Goal: Task Accomplishment & Management: Use online tool/utility

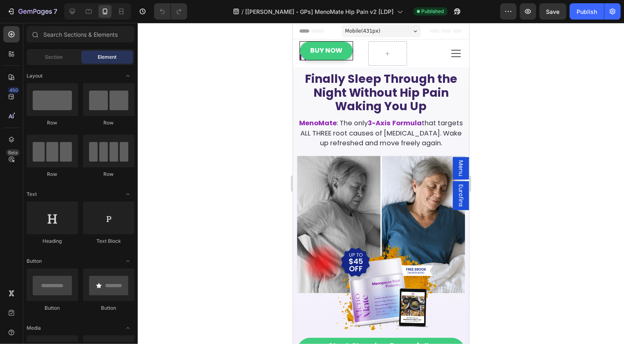
click at [463, 165] on span "Menu" at bounding box center [460, 168] width 8 height 16
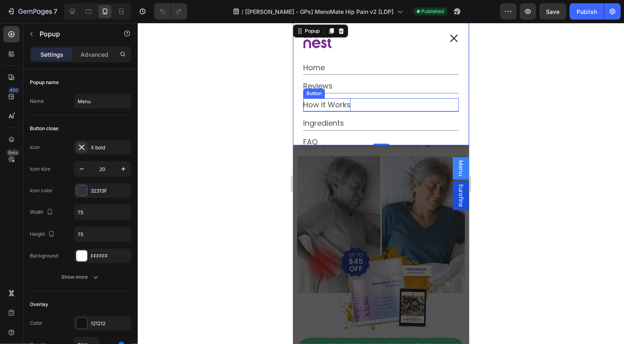
click at [347, 103] on p "How It Works" at bounding box center [326, 104] width 47 height 13
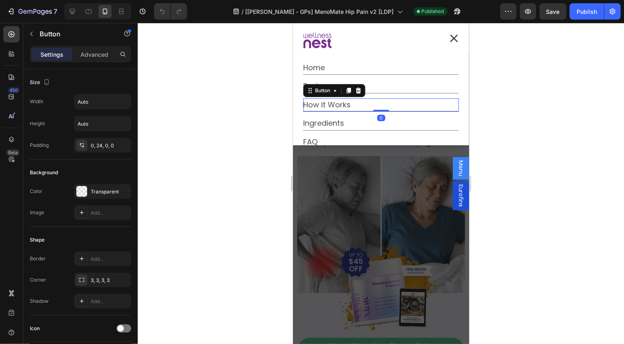
click at [364, 104] on div "How It Works Button 0" at bounding box center [381, 104] width 156 height 13
click at [344, 63] on div "Home Button" at bounding box center [381, 67] width 156 height 13
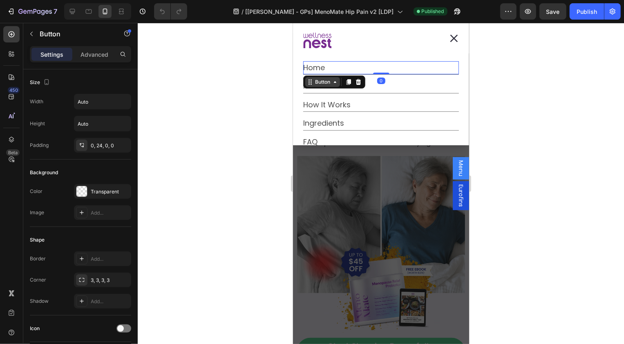
click at [325, 82] on div "Button" at bounding box center [322, 81] width 18 height 7
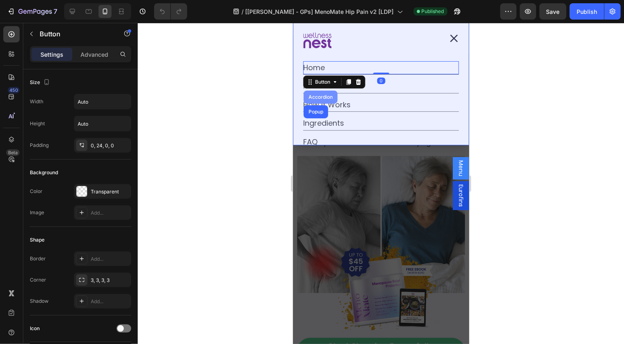
click at [320, 98] on div "Accordion" at bounding box center [319, 96] width 27 height 5
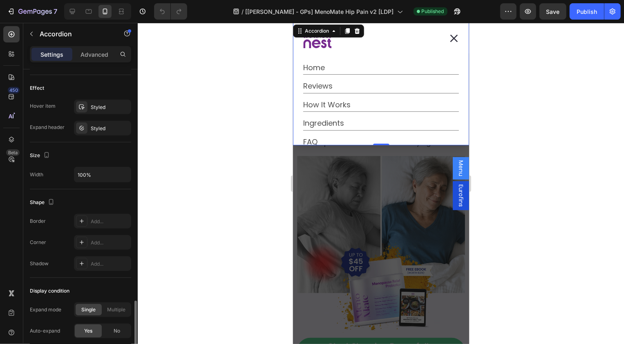
scroll to position [500, 0]
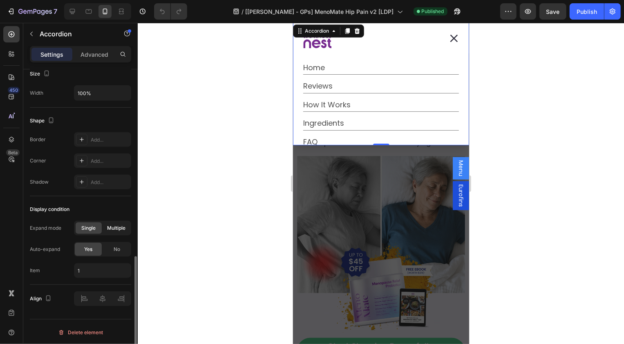
click at [110, 229] on span "Multiple" at bounding box center [116, 228] width 18 height 7
click at [97, 268] on input "1,2" at bounding box center [102, 270] width 57 height 15
click at [48, 265] on div "Item 1,2,3" at bounding box center [80, 270] width 101 height 15
click at [107, 266] on input "1,2,3" at bounding box center [102, 270] width 57 height 15
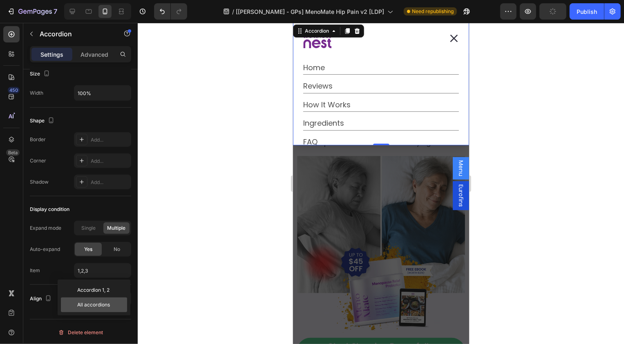
click at [106, 299] on span "All accordions" at bounding box center [97, 305] width 66 height 15
type input "all"
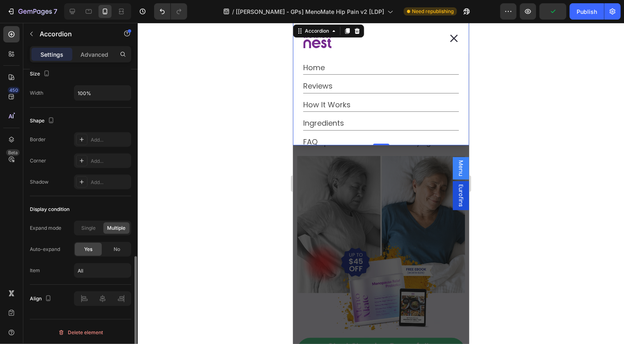
click at [47, 266] on div "Item all" at bounding box center [80, 270] width 101 height 15
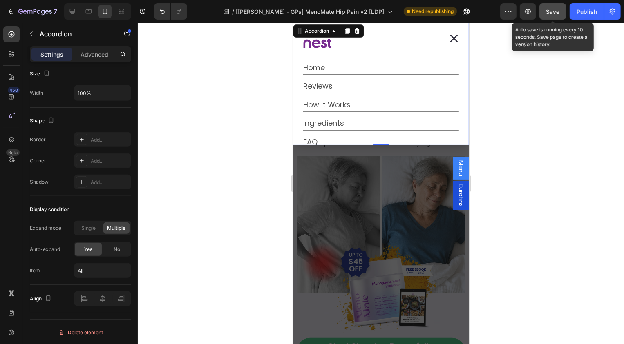
click at [550, 13] on span "Save" at bounding box center [552, 11] width 13 height 7
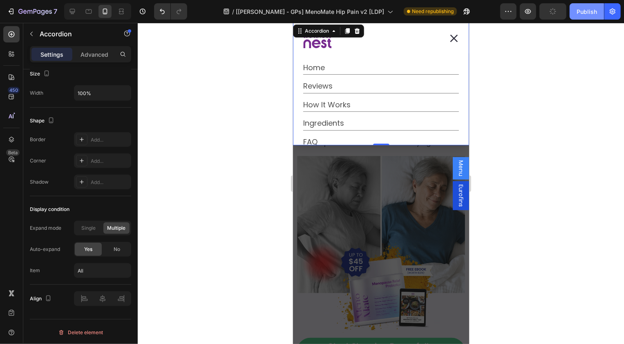
click at [578, 12] on div "Publish" at bounding box center [586, 11] width 20 height 9
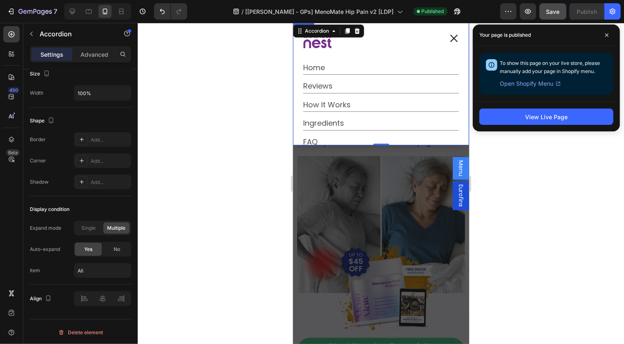
click at [452, 40] on icon "Dialog content" at bounding box center [453, 38] width 8 height 8
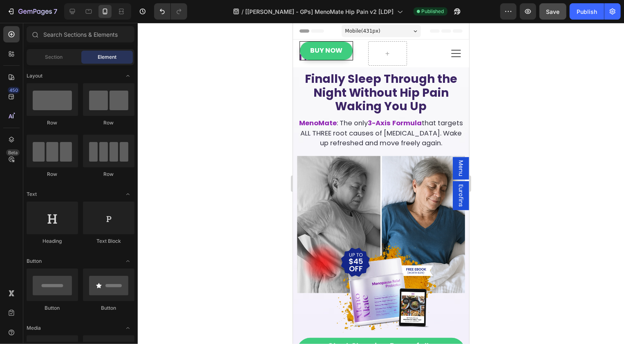
click at [457, 166] on span "Menu" at bounding box center [460, 168] width 8 height 16
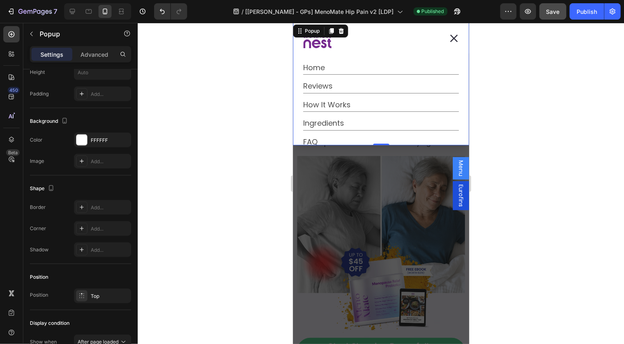
scroll to position [517, 0]
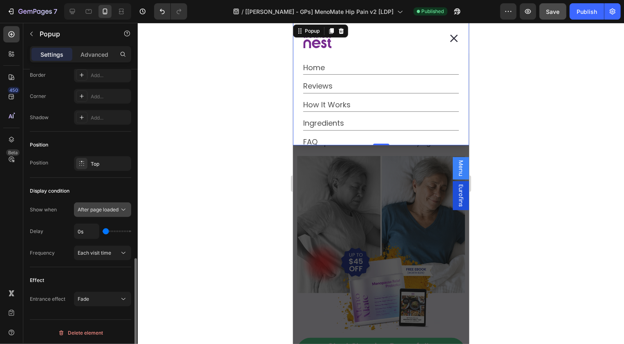
click at [94, 209] on span "After page loaded" at bounding box center [98, 210] width 41 height 6
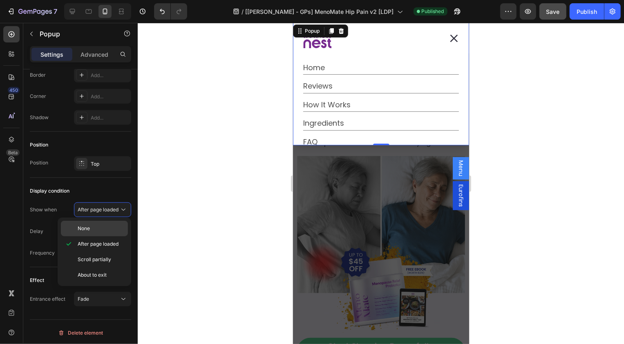
click at [92, 228] on p "None" at bounding box center [101, 228] width 47 height 7
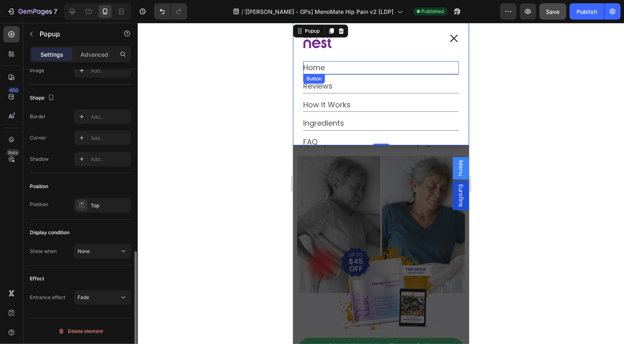
scroll to position [474, 0]
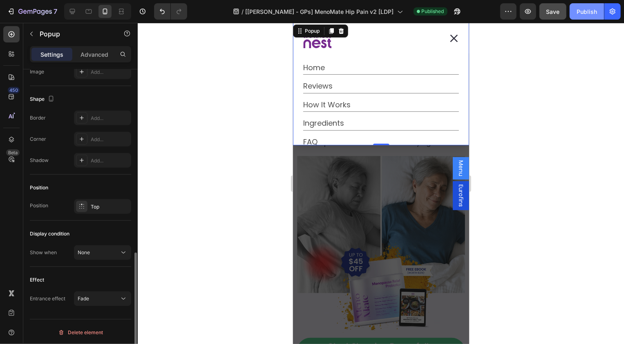
click at [580, 14] on div "Publish" at bounding box center [586, 11] width 20 height 9
click at [453, 37] on icon "Dialog content" at bounding box center [453, 38] width 8 height 8
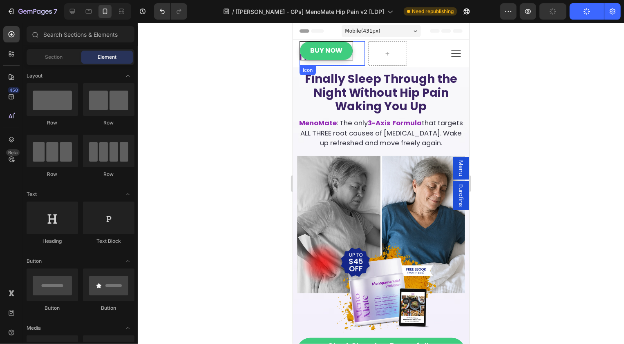
click at [353, 56] on div "Icon" at bounding box center [331, 53] width 65 height 25
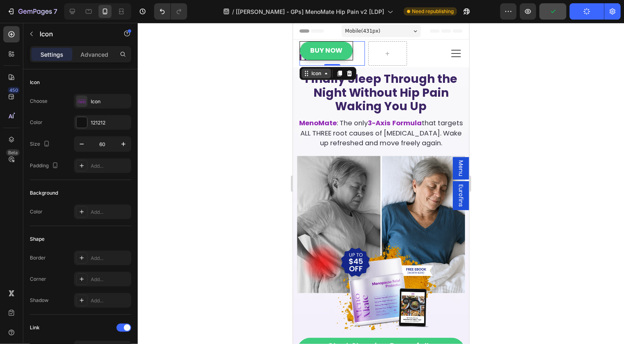
click at [318, 69] on div "Icon" at bounding box center [315, 73] width 29 height 10
click at [310, 86] on div "Row 1 col" at bounding box center [315, 88] width 25 height 5
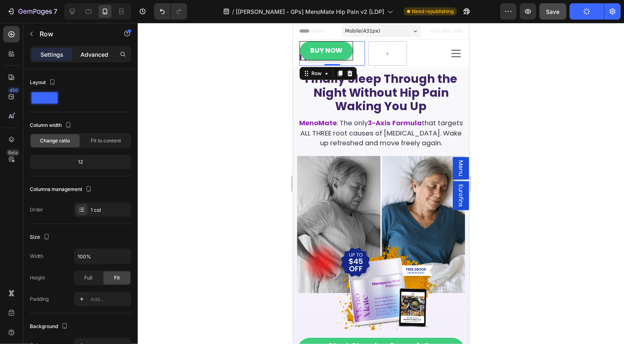
click at [87, 55] on p "Advanced" at bounding box center [94, 54] width 28 height 9
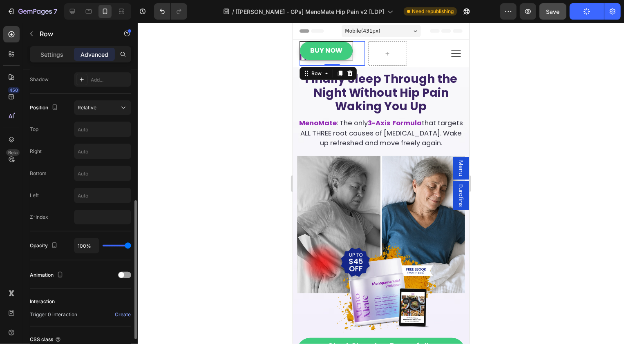
scroll to position [269, 0]
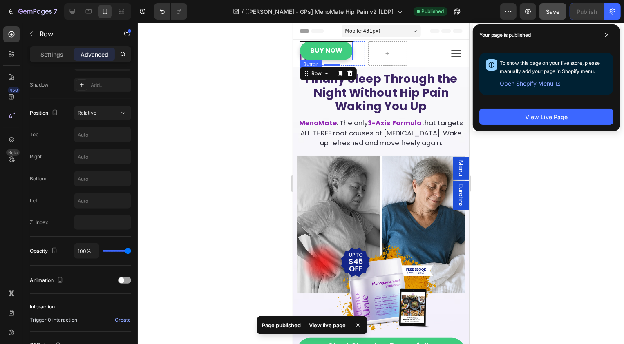
click at [344, 55] on link "Buy Now" at bounding box center [325, 50] width 53 height 18
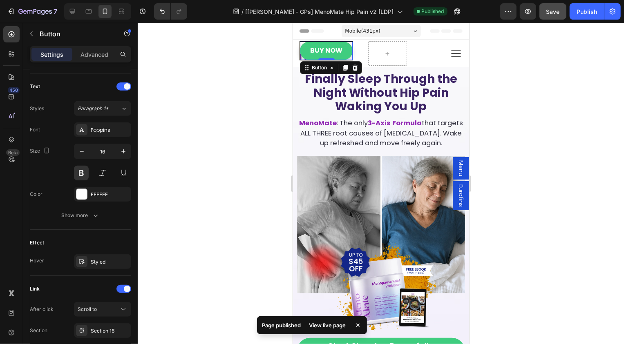
scroll to position [0, 0]
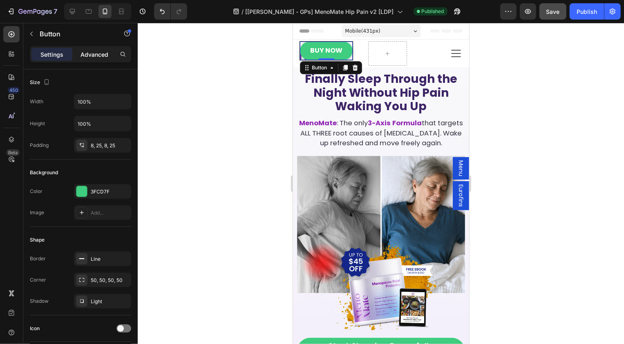
click at [85, 49] on div "Advanced" at bounding box center [94, 54] width 41 height 13
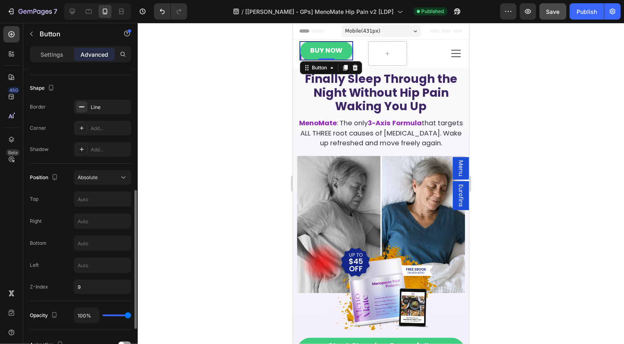
scroll to position [222, 0]
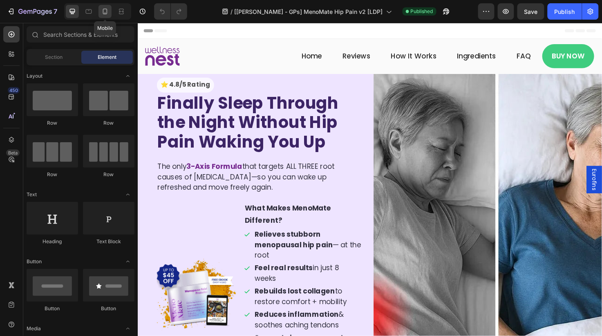
click at [103, 11] on icon at bounding box center [105, 12] width 4 height 6
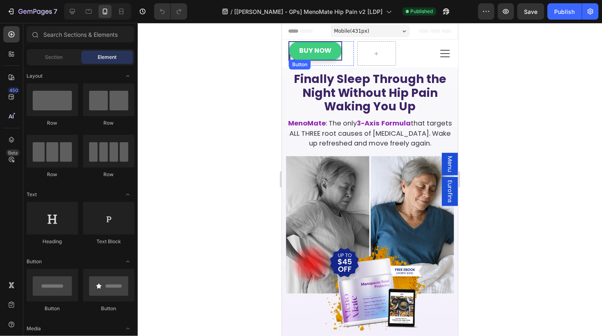
click at [289, 58] on div "Buy Now Button" at bounding box center [315, 50] width 54 height 19
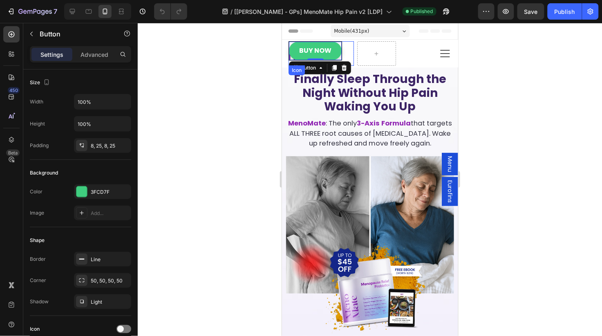
click at [347, 54] on div "Icon" at bounding box center [320, 53] width 65 height 25
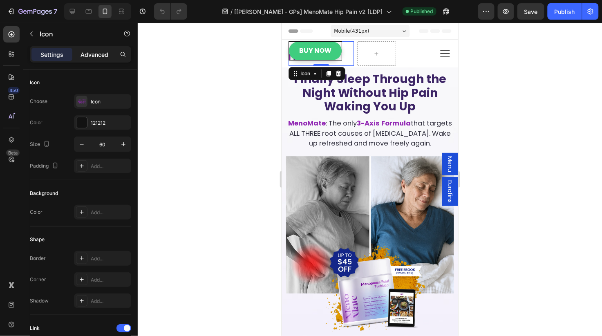
click at [88, 56] on p "Advanced" at bounding box center [94, 54] width 28 height 9
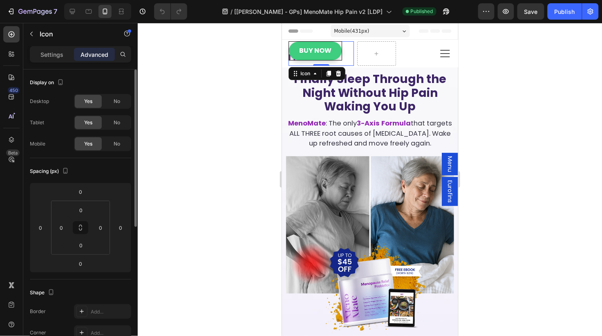
click at [120, 279] on div "Display on Desktop Yes No Tablet Yes No Mobile Yes No" at bounding box center [80, 323] width 101 height 89
click at [122, 146] on div "No" at bounding box center [116, 143] width 27 height 13
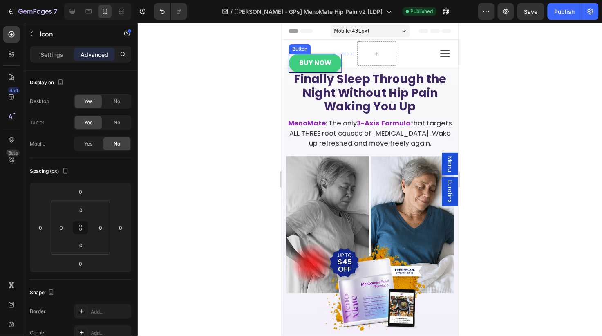
click at [313, 55] on link "Buy Now" at bounding box center [314, 63] width 53 height 18
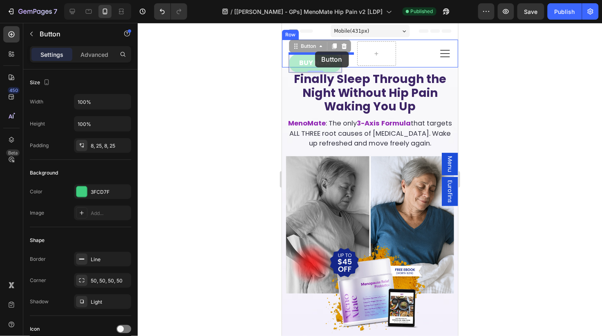
drag, startPoint x: 294, startPoint y: 47, endPoint x: 315, endPoint y: 51, distance: 21.2
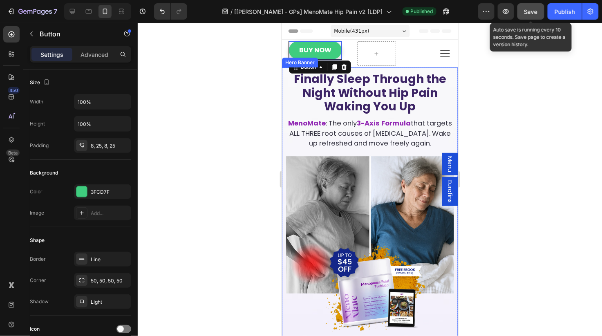
click at [529, 14] on span "Save" at bounding box center [530, 11] width 13 height 7
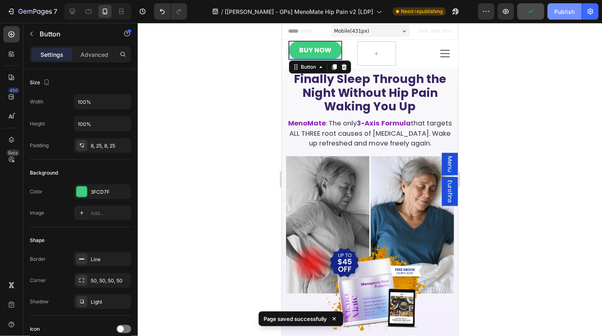
click at [556, 15] on div "Publish" at bounding box center [564, 11] width 20 height 9
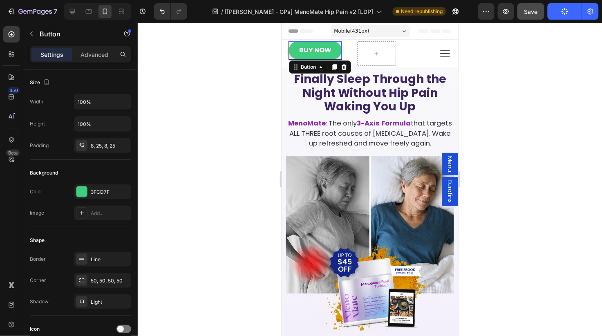
click at [444, 154] on div "Menu" at bounding box center [449, 163] width 16 height 22
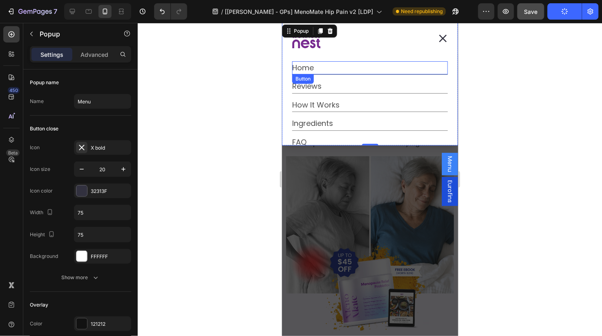
click at [326, 66] on div "Home Button" at bounding box center [370, 67] width 156 height 13
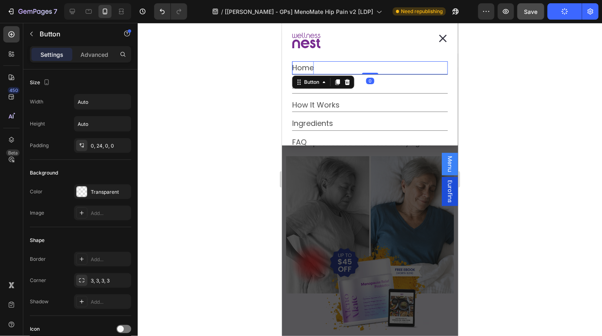
click at [304, 67] on p "Home" at bounding box center [303, 67] width 22 height 13
click at [326, 64] on div "Home Button 0" at bounding box center [370, 67] width 156 height 13
click at [337, 50] on div "Dialog body" at bounding box center [361, 40] width 139 height 29
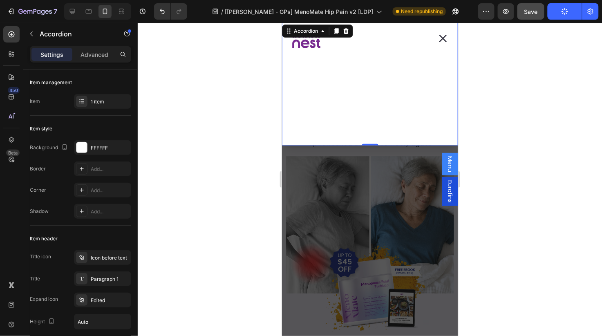
click at [367, 41] on div "Dialog body" at bounding box center [361, 40] width 139 height 29
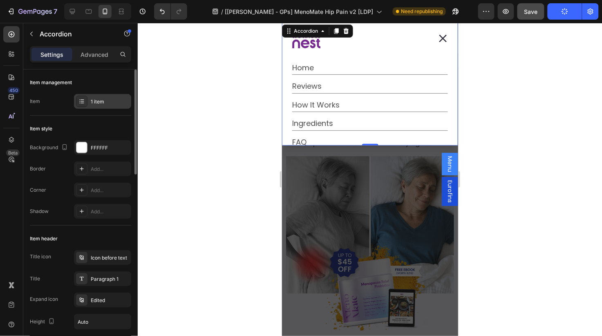
click at [92, 100] on div "1 item" at bounding box center [110, 101] width 38 height 7
